Goal: Task Accomplishment & Management: Manage account settings

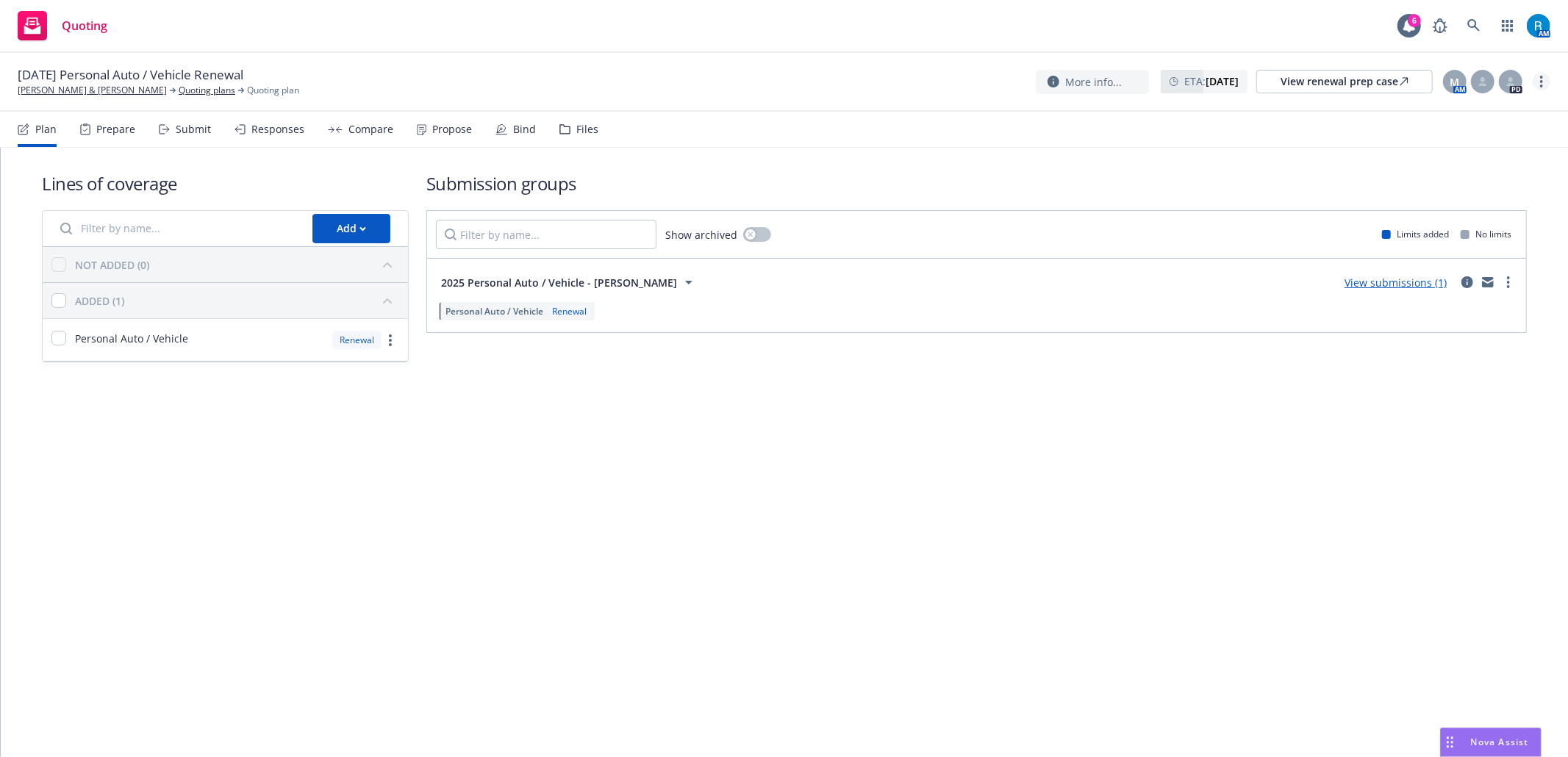
click at [1542, 81] on circle "more" at bounding box center [1542, 82] width 3 height 3
click at [1480, 201] on link "Archive quoting plan" at bounding box center [1468, 200] width 164 height 29
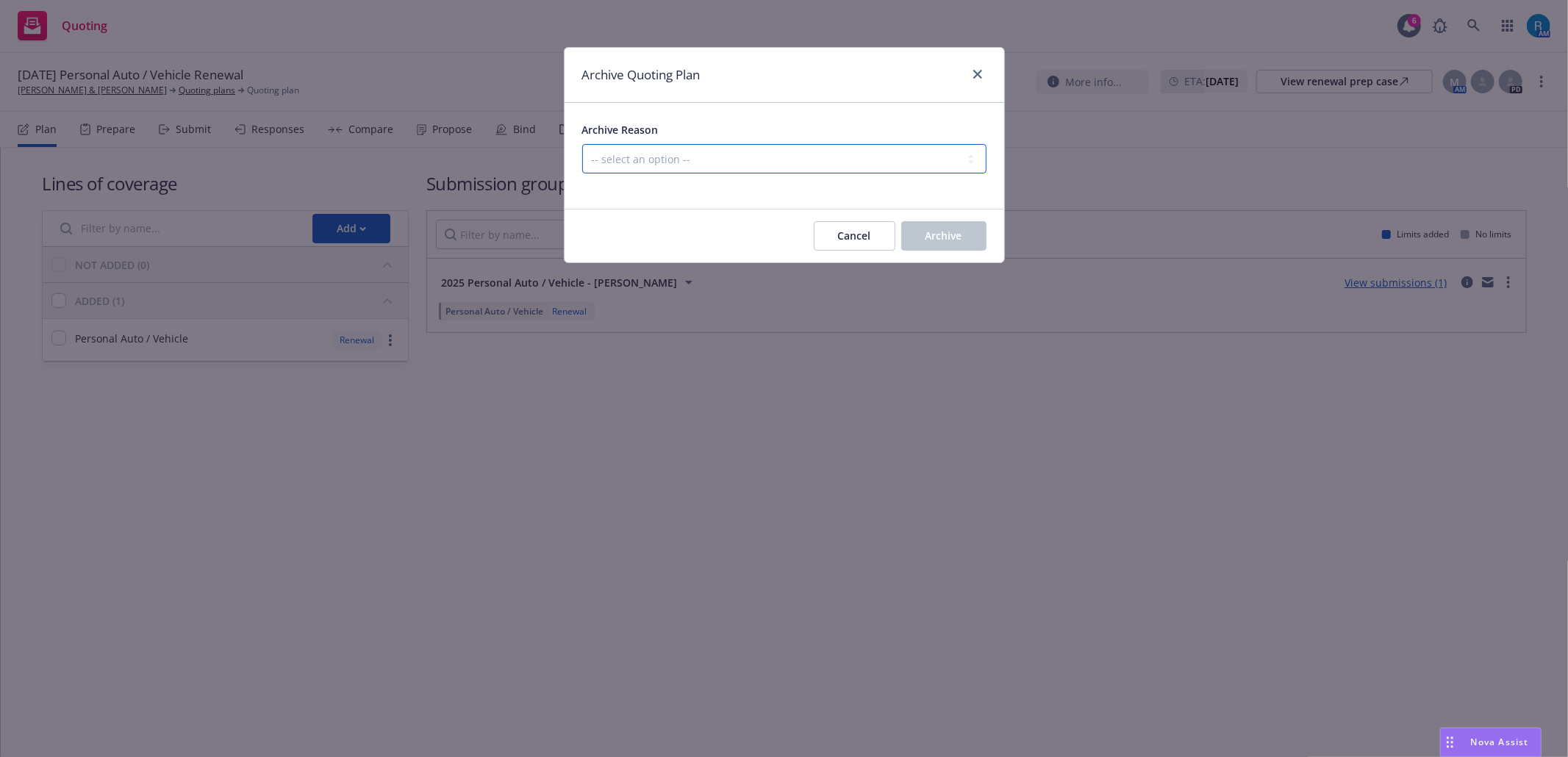
drag, startPoint x: 835, startPoint y: 153, endPoint x: 824, endPoint y: 156, distance: 11.4
click at [834, 153] on select "-- select an option -- All policies in this renewal plan are auto-renewed Creat…" at bounding box center [784, 159] width 404 height 29
select select "ARCHIVED_RENEWAL_POLICY_AUTO_RENEWED"
click at [582, 144] on select "-- select an option -- All policies in this renewal plan are auto-renewed Creat…" at bounding box center [784, 159] width 404 height 29
click at [953, 237] on span "Archive" at bounding box center [944, 235] width 37 height 14
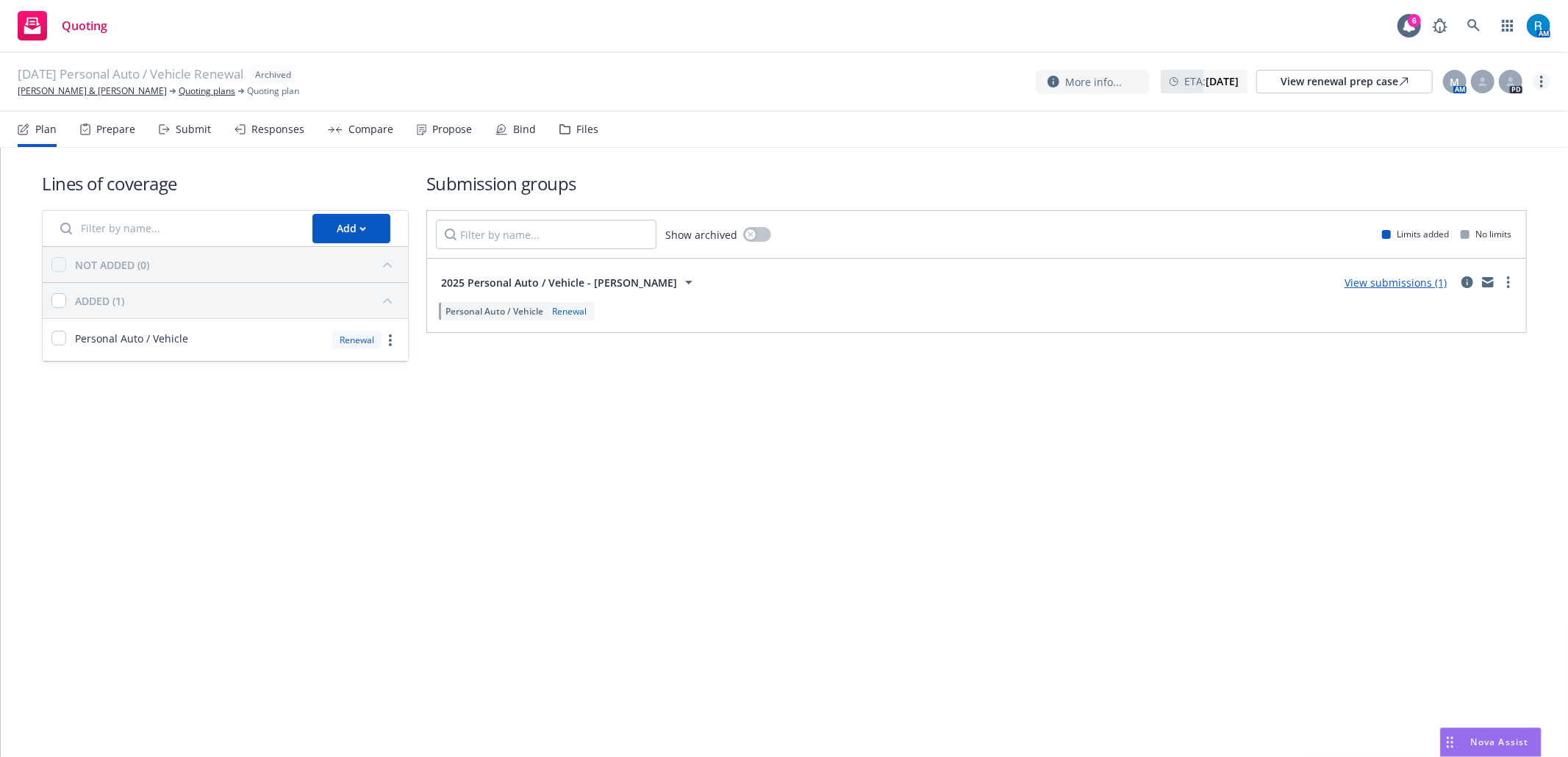
click at [1541, 83] on circle "more" at bounding box center [1542, 82] width 3 height 3
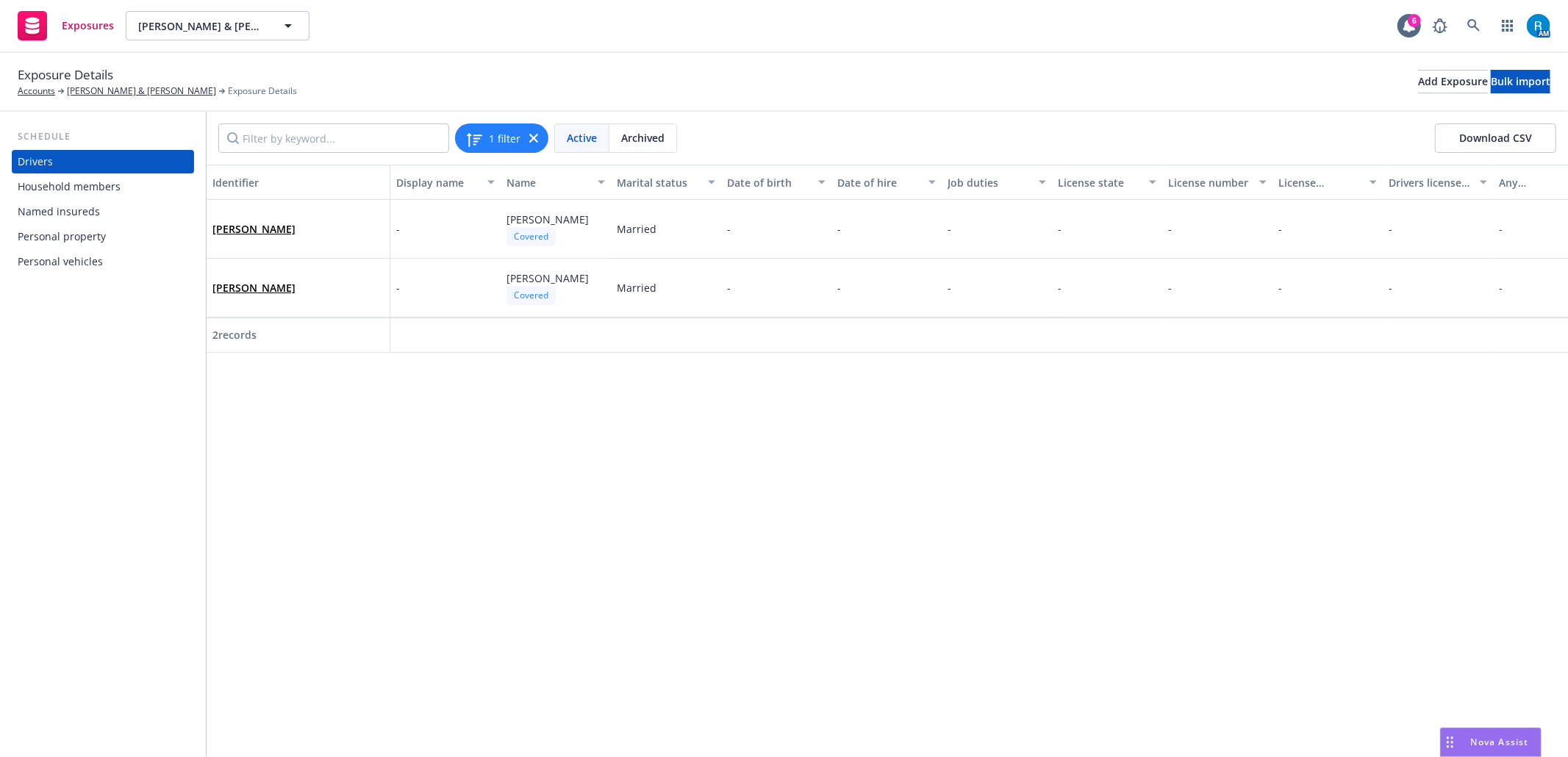
click at [86, 254] on div "Personal vehicles" at bounding box center [60, 261] width 85 height 23
